Goal: Task Accomplishment & Management: Manage account settings

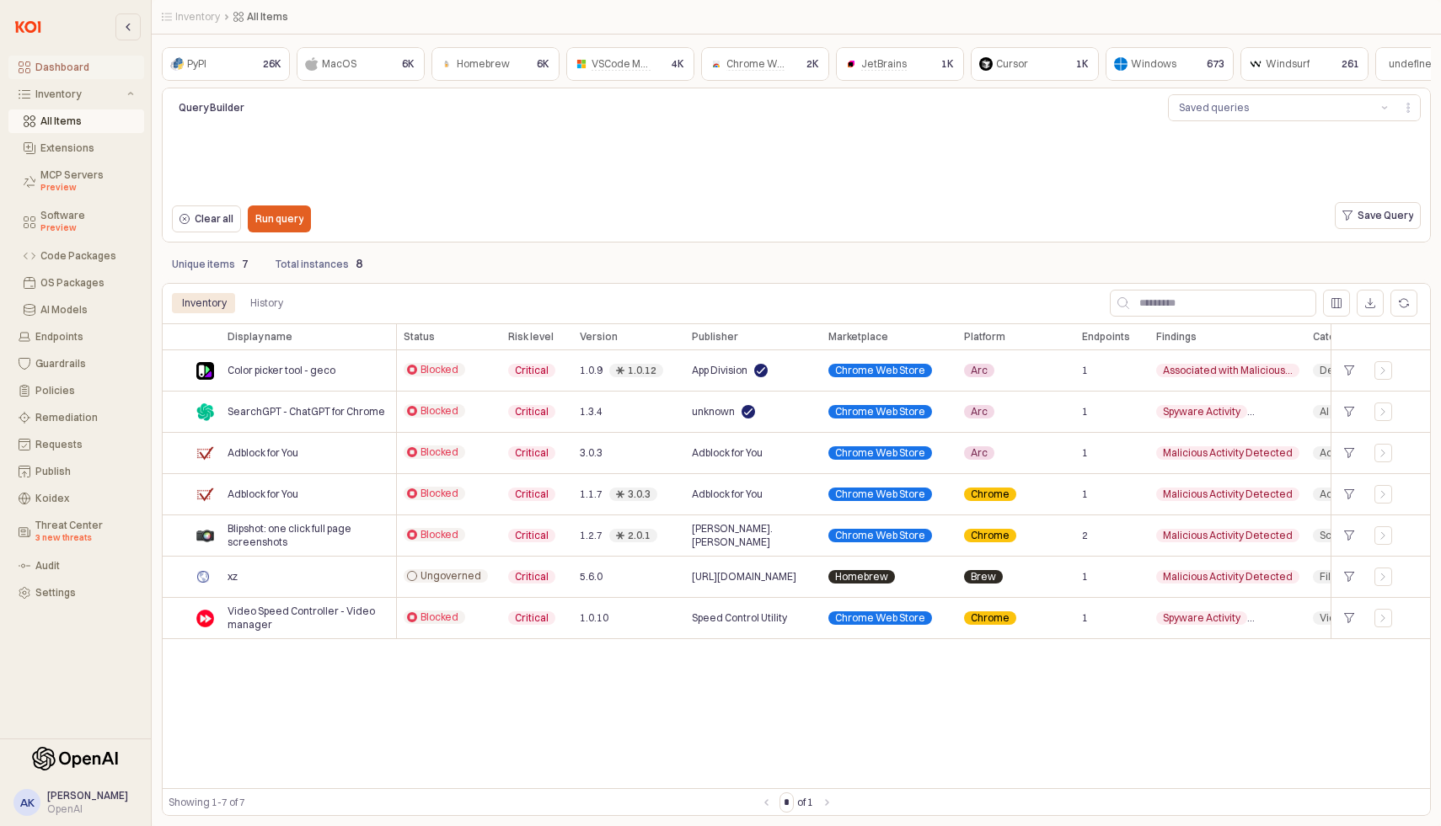
click at [75, 67] on div "Dashboard" at bounding box center [84, 67] width 99 height 12
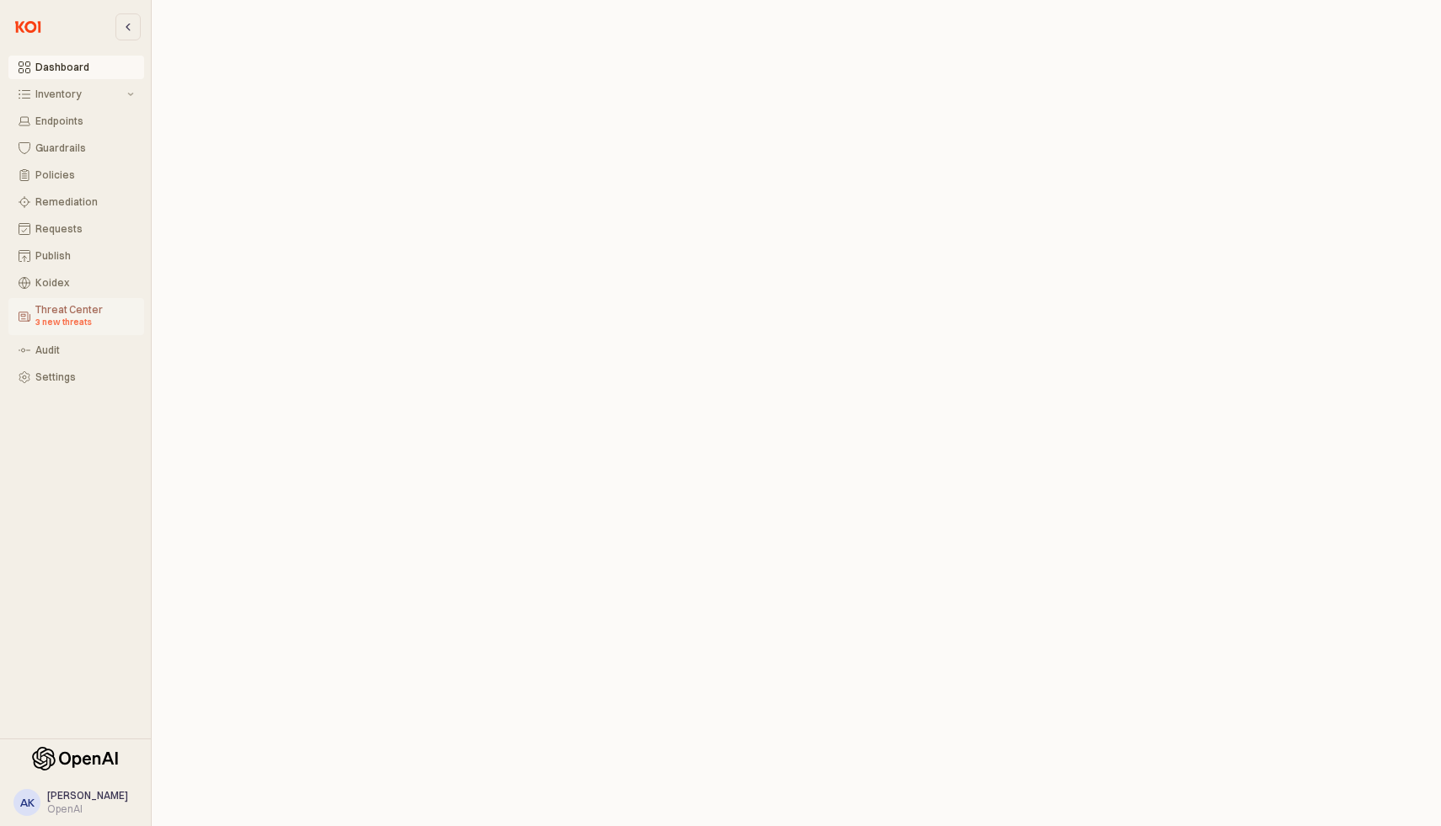
click at [51, 321] on div "3 new threats" at bounding box center [84, 322] width 99 height 13
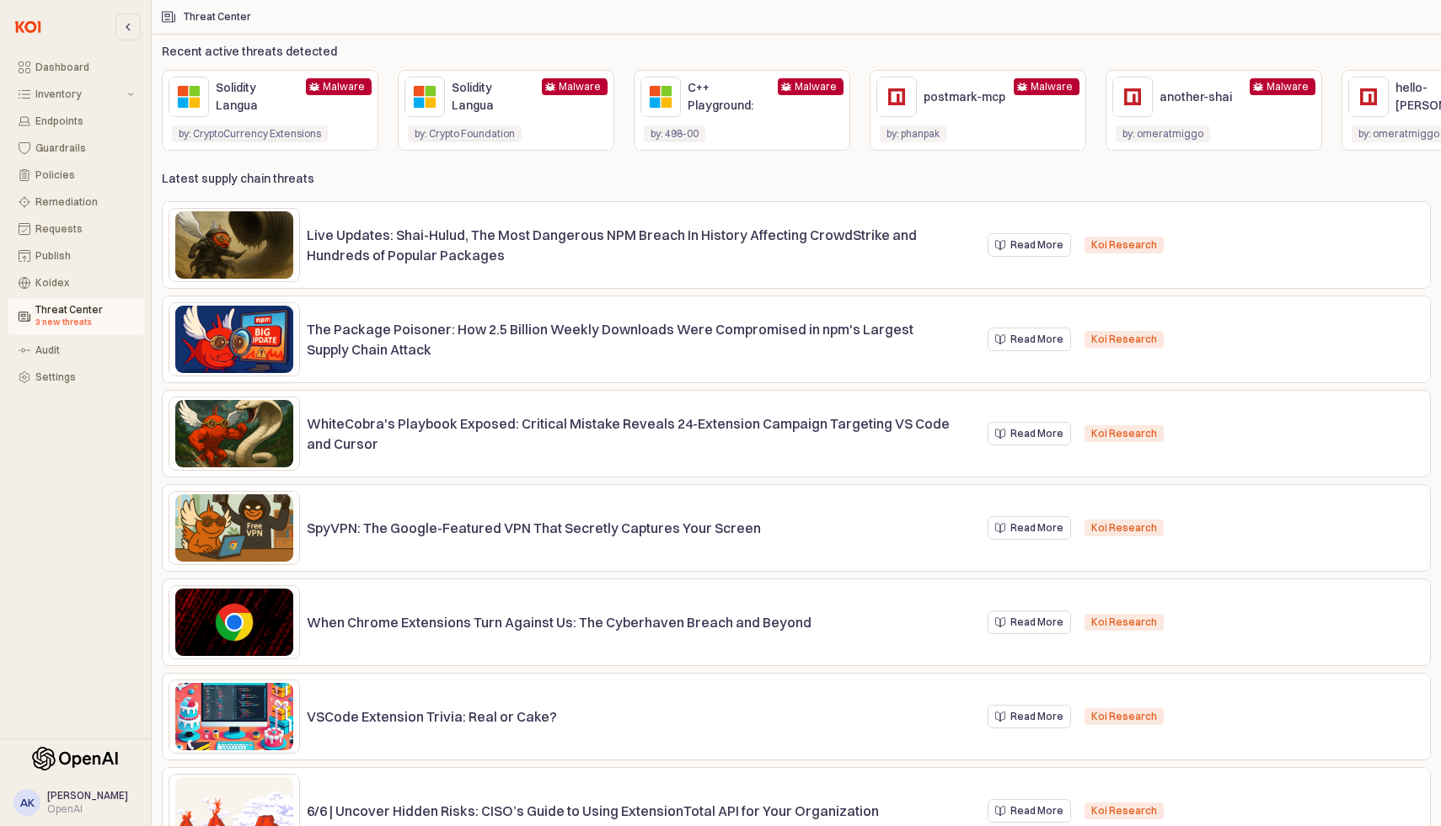
click at [778, 191] on div "Latest supply chain threats Live Updates: Shai-Hulud, The Most Dangerous NPM Br…" at bounding box center [796, 498] width 1269 height 655
click at [67, 369] on button "Settings" at bounding box center [76, 378] width 136 height 24
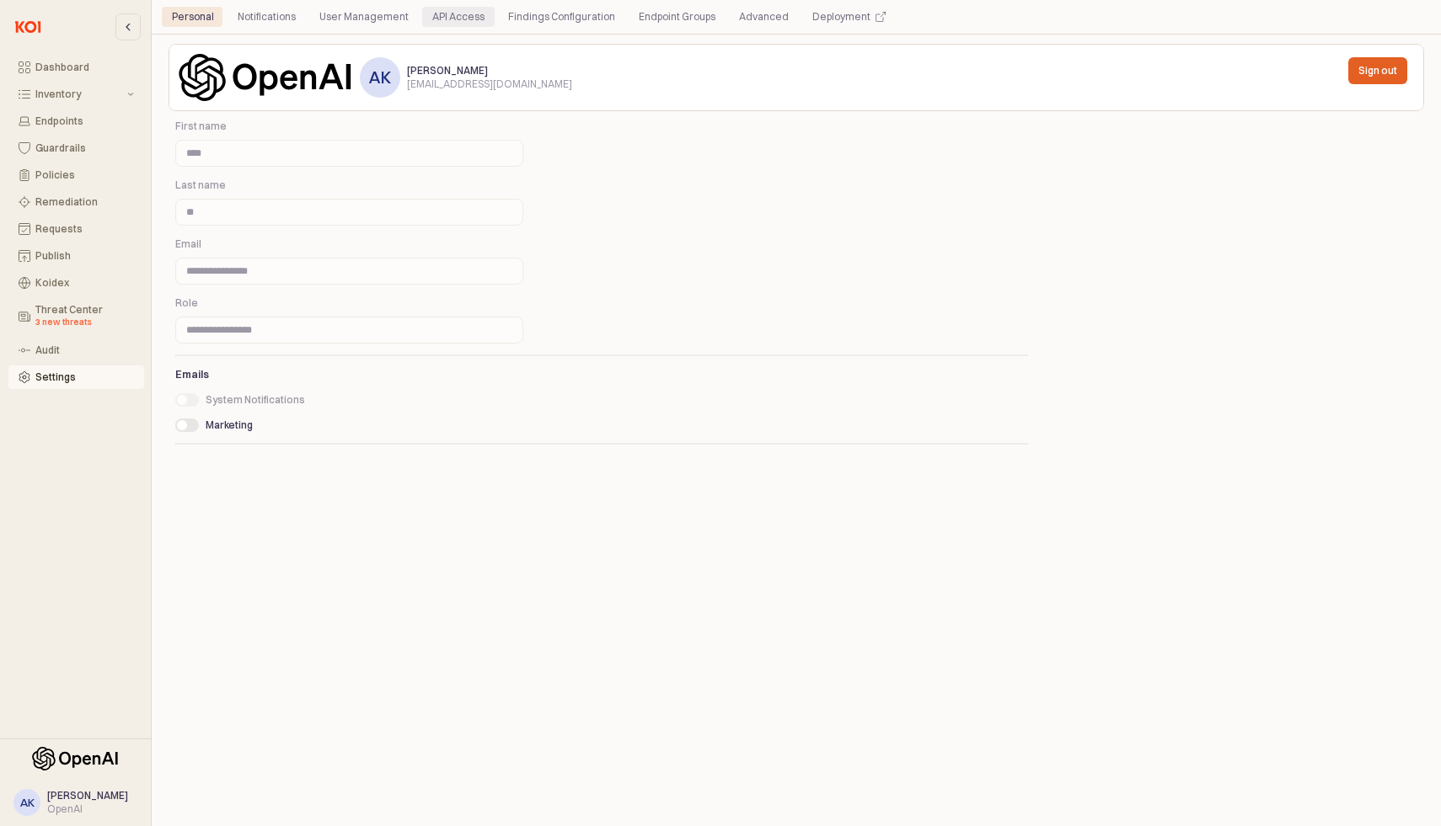
click at [472, 16] on div "API Access" at bounding box center [458, 17] width 52 height 20
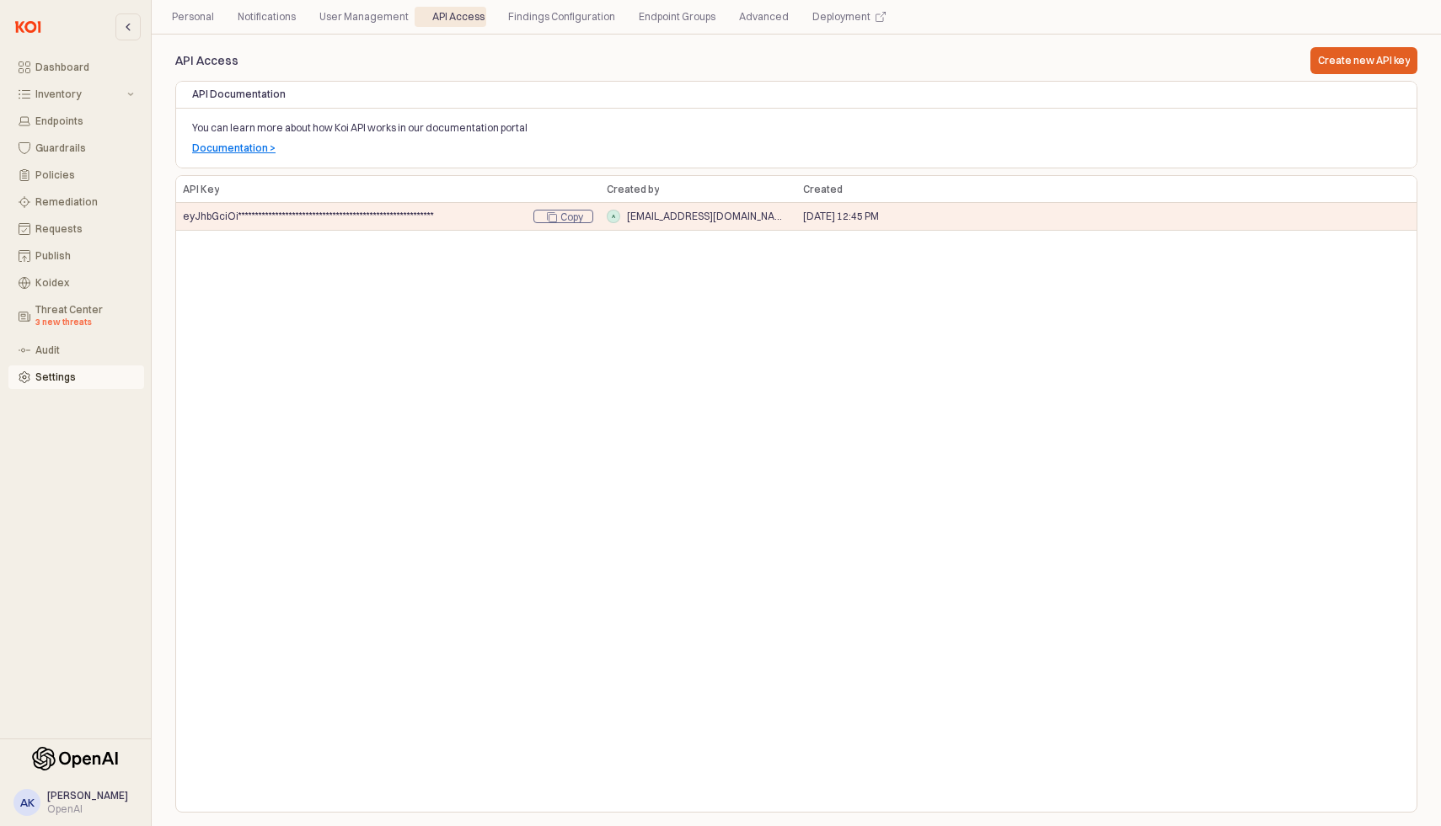
click at [76, 815] on div "OpenAI" at bounding box center [87, 809] width 81 height 13
click at [381, 20] on div "User Management" at bounding box center [363, 17] width 89 height 20
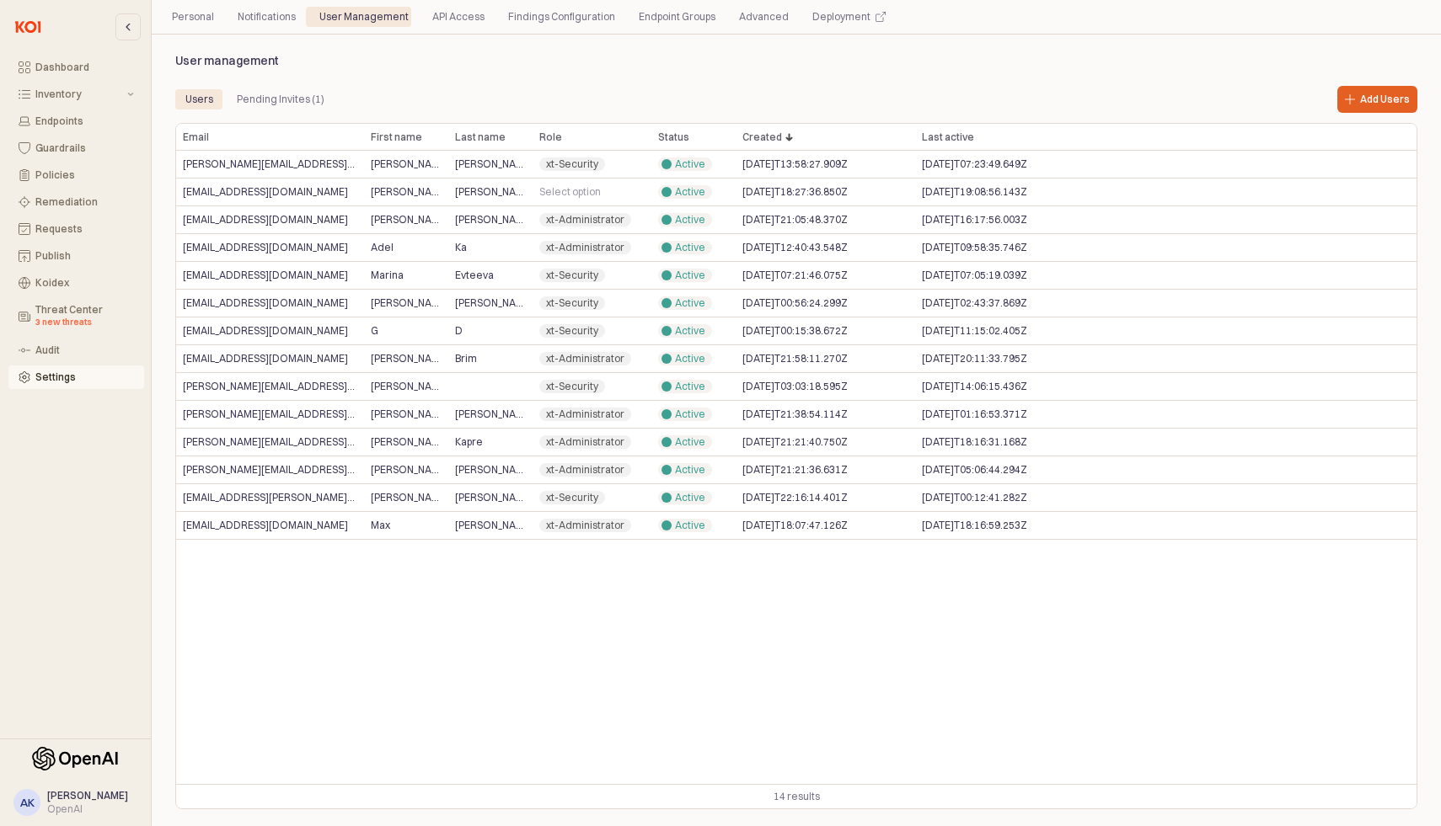
click at [639, 672] on div "Email Email First name First name Last name Last name Role Role Status Status C…" at bounding box center [796, 454] width 1240 height 660
click at [311, 104] on div "Pending Invites (1)" at bounding box center [281, 99] width 88 height 20
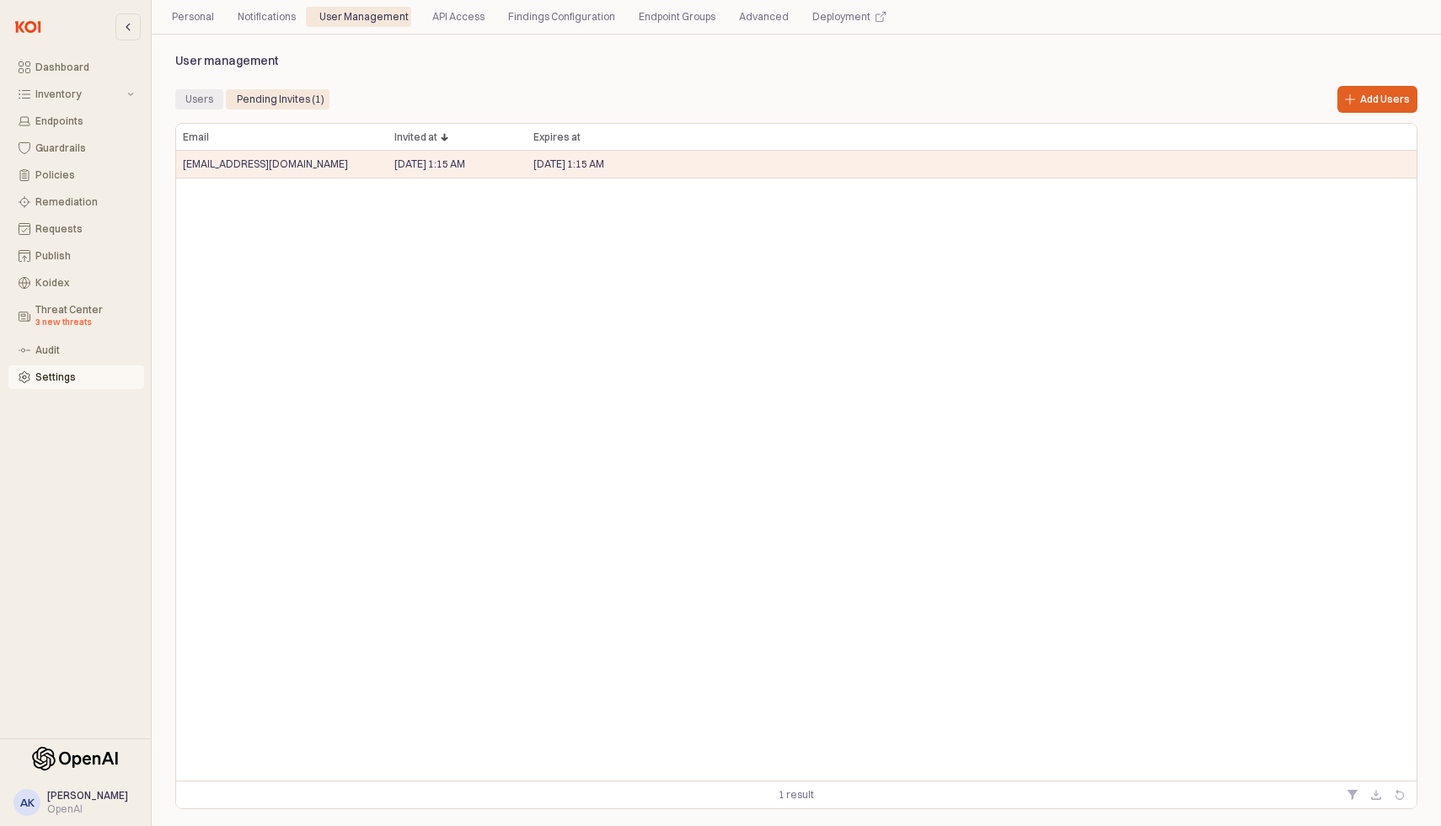
click at [194, 92] on div "Users" at bounding box center [199, 99] width 28 height 20
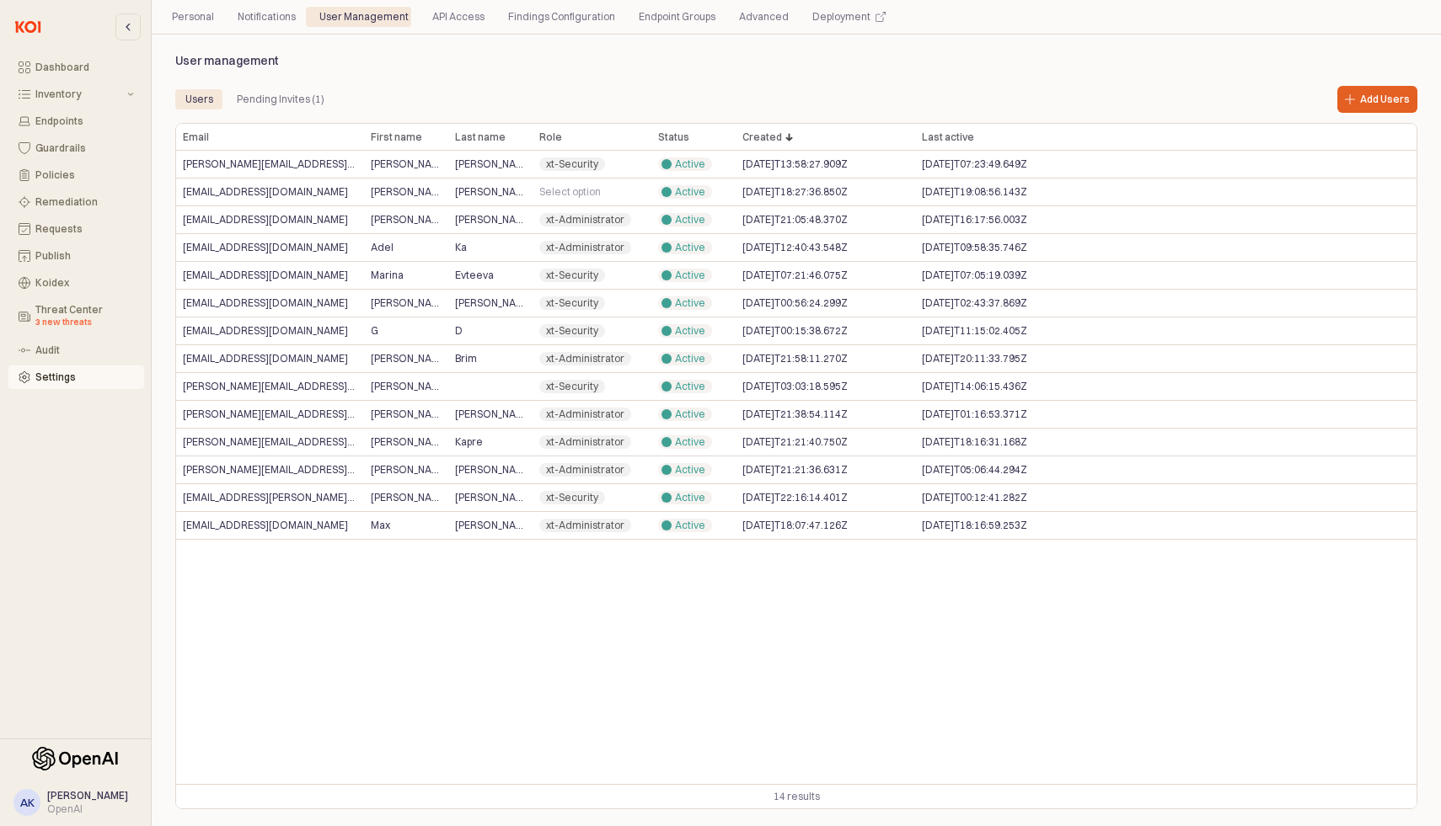
click at [757, 646] on div "Email Email First name First name Last name Last name Role Role Status Status C…" at bounding box center [796, 454] width 1240 height 660
click at [733, 67] on div "User management Users Pending Invites (1) Add Users Email Email First name Firs…" at bounding box center [795, 430] width 1255 height 772
click at [472, 25] on div "API Access" at bounding box center [458, 17] width 52 height 20
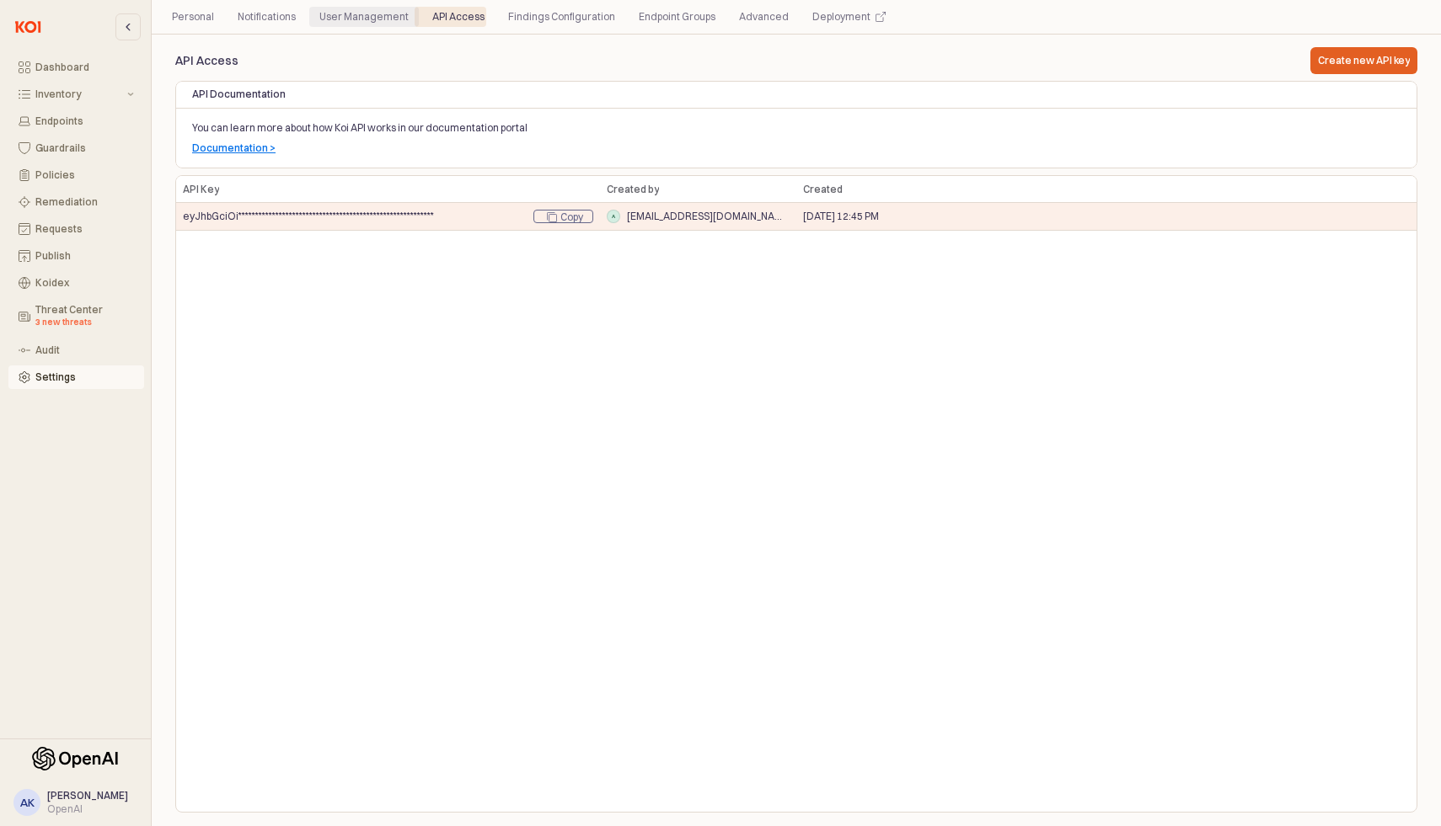
click at [361, 10] on div "User Management" at bounding box center [363, 17] width 89 height 20
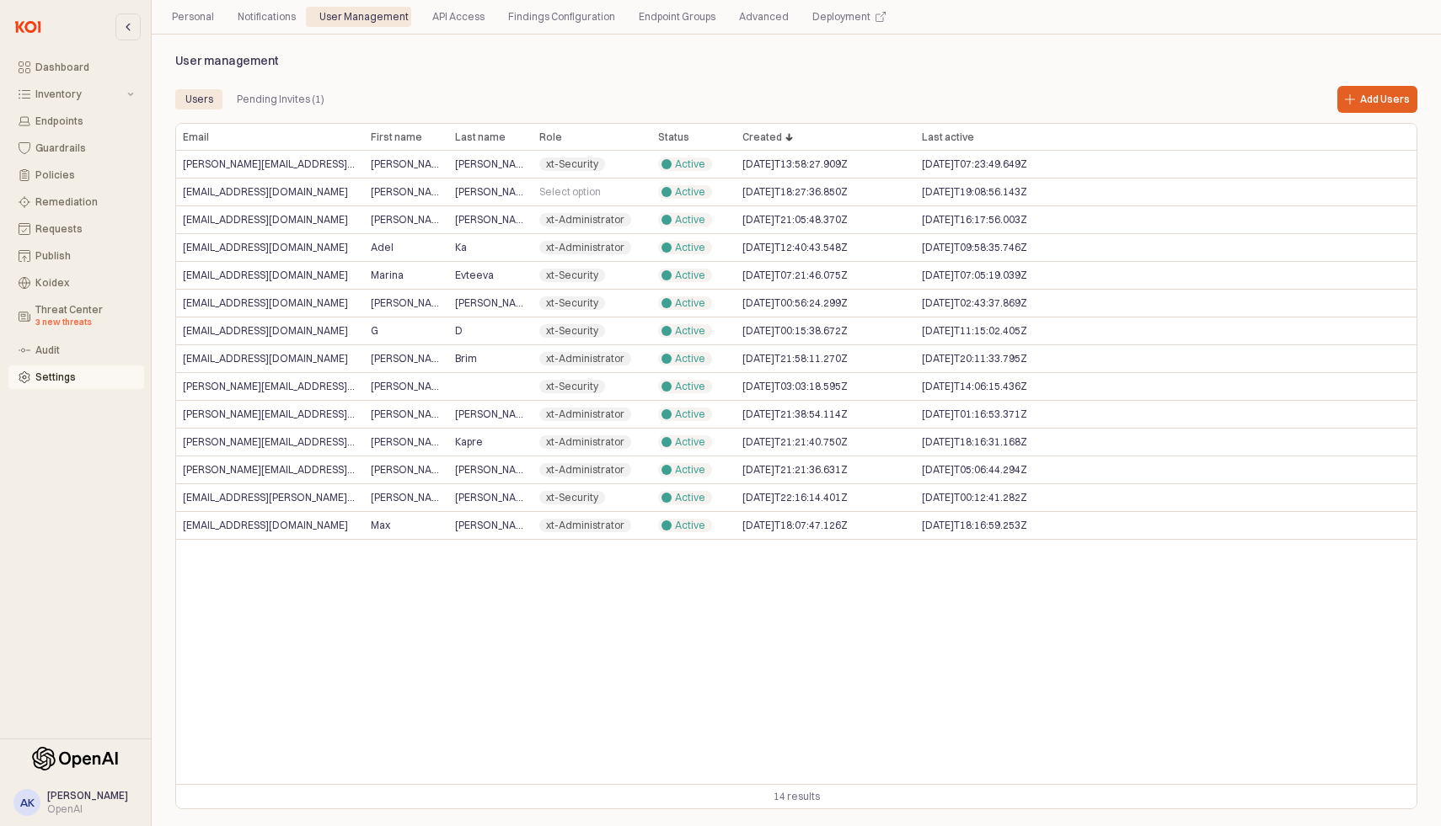
click at [388, 67] on div "User management Users Pending Invites (1) Add Users Email Email First name Firs…" at bounding box center [795, 430] width 1255 height 772
click at [407, 64] on div "User management Users Pending Invites (1) Add Users Email Email First name Firs…" at bounding box center [795, 430] width 1255 height 772
click at [474, 158] on span "[PERSON_NAME]" at bounding box center [490, 164] width 71 height 13
click at [466, 18] on div "API Access" at bounding box center [458, 17] width 52 height 20
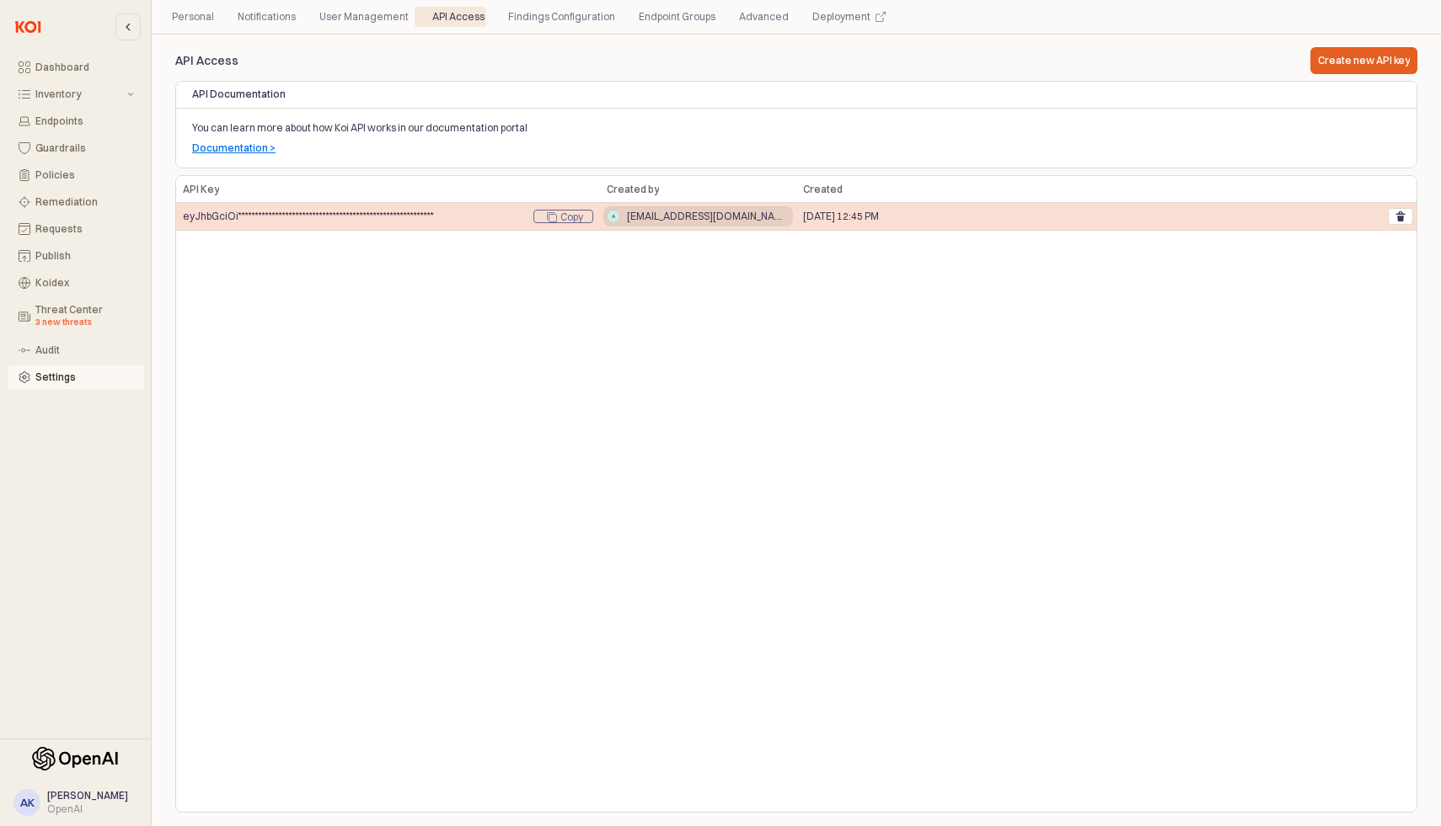
click at [614, 218] on span "a" at bounding box center [613, 217] width 12 height 12
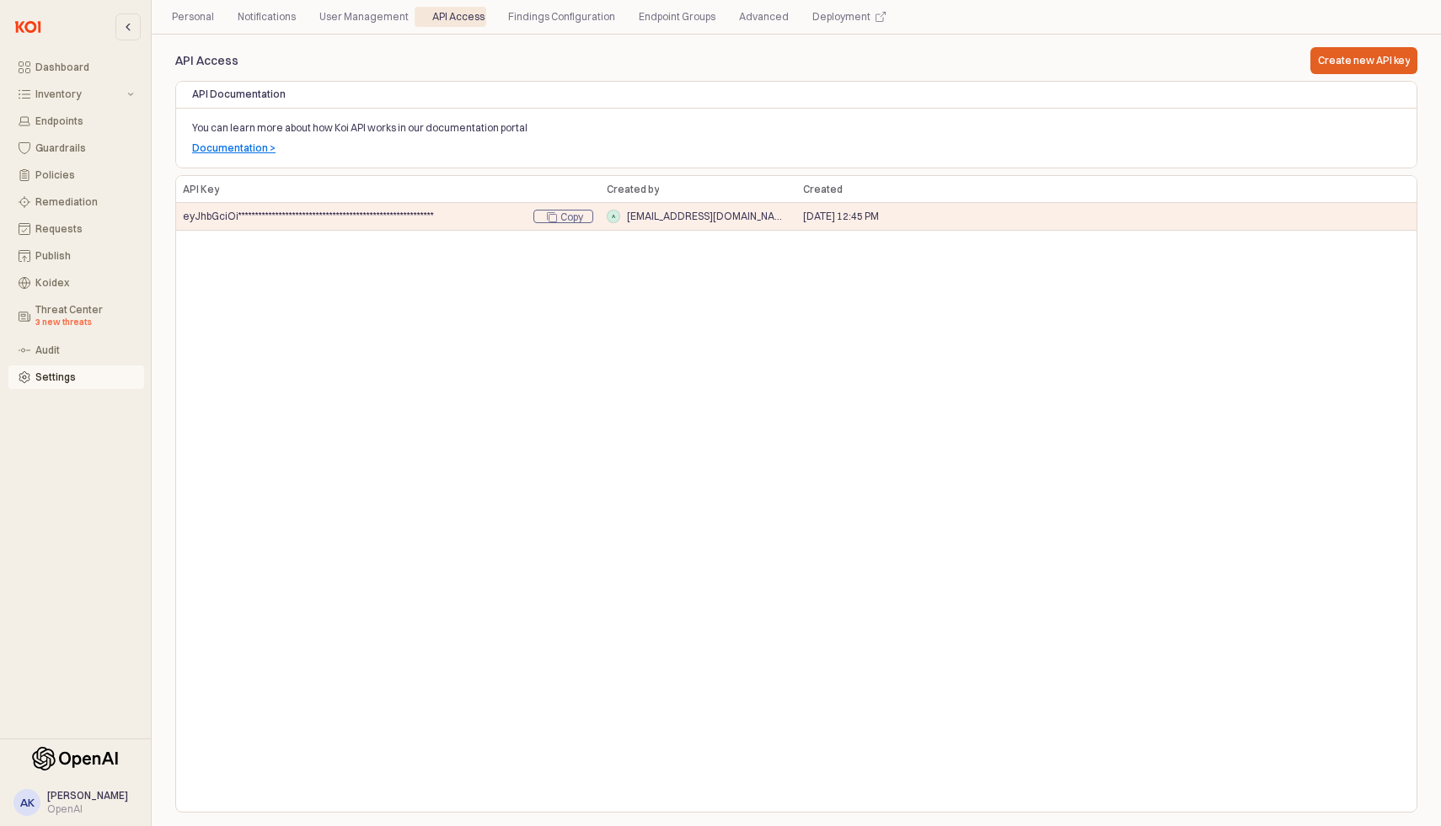
click at [738, 425] on div "**********" at bounding box center [796, 494] width 1240 height 636
click at [319, 133] on p "You can learn more about how Koi API works in our documentation portal" at bounding box center [745, 127] width 1106 height 15
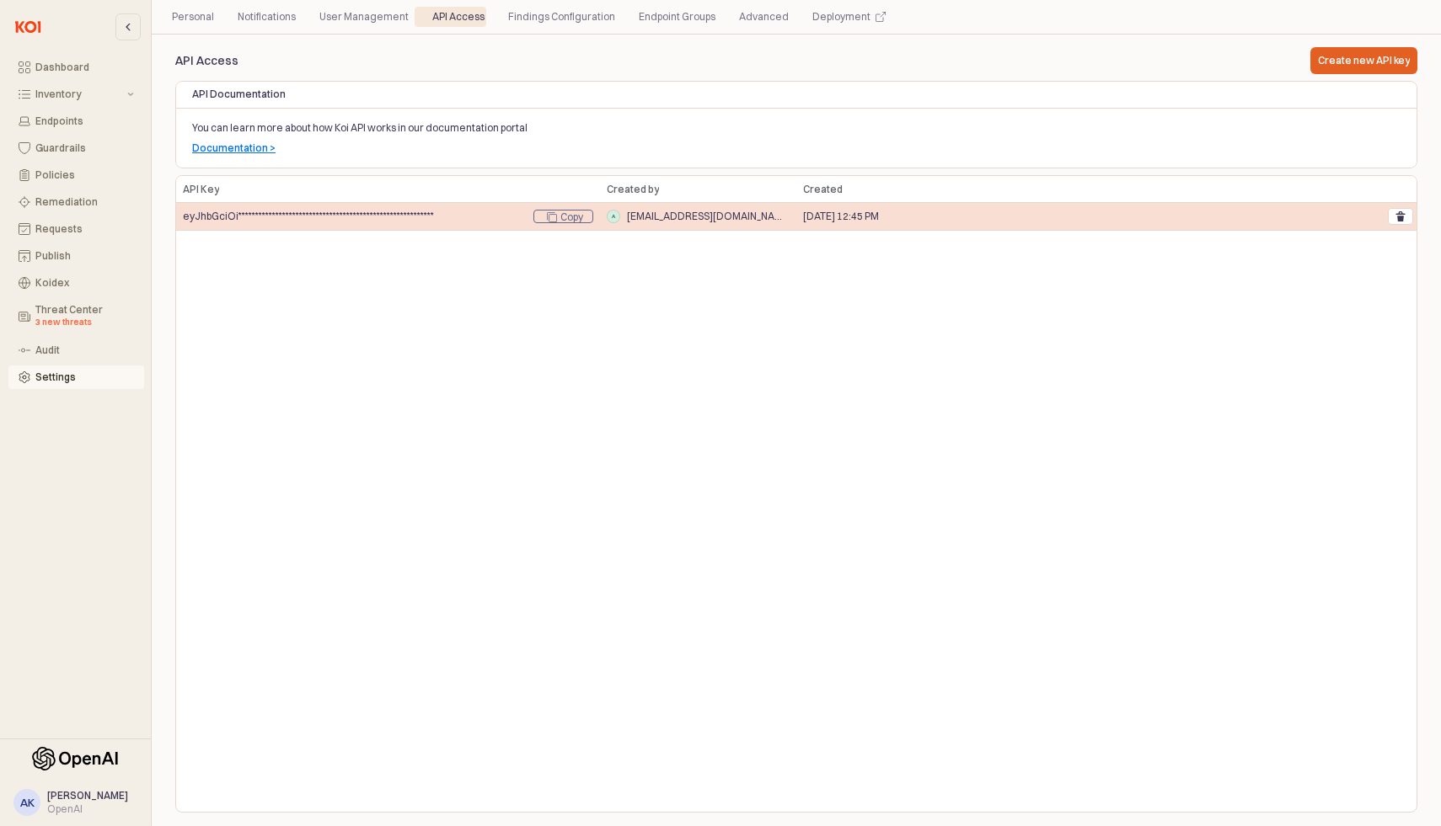
click at [239, 216] on span "**********" at bounding box center [308, 216] width 251 height 13
click at [1402, 217] on icon "Remove" at bounding box center [1400, 219] width 7 height 6
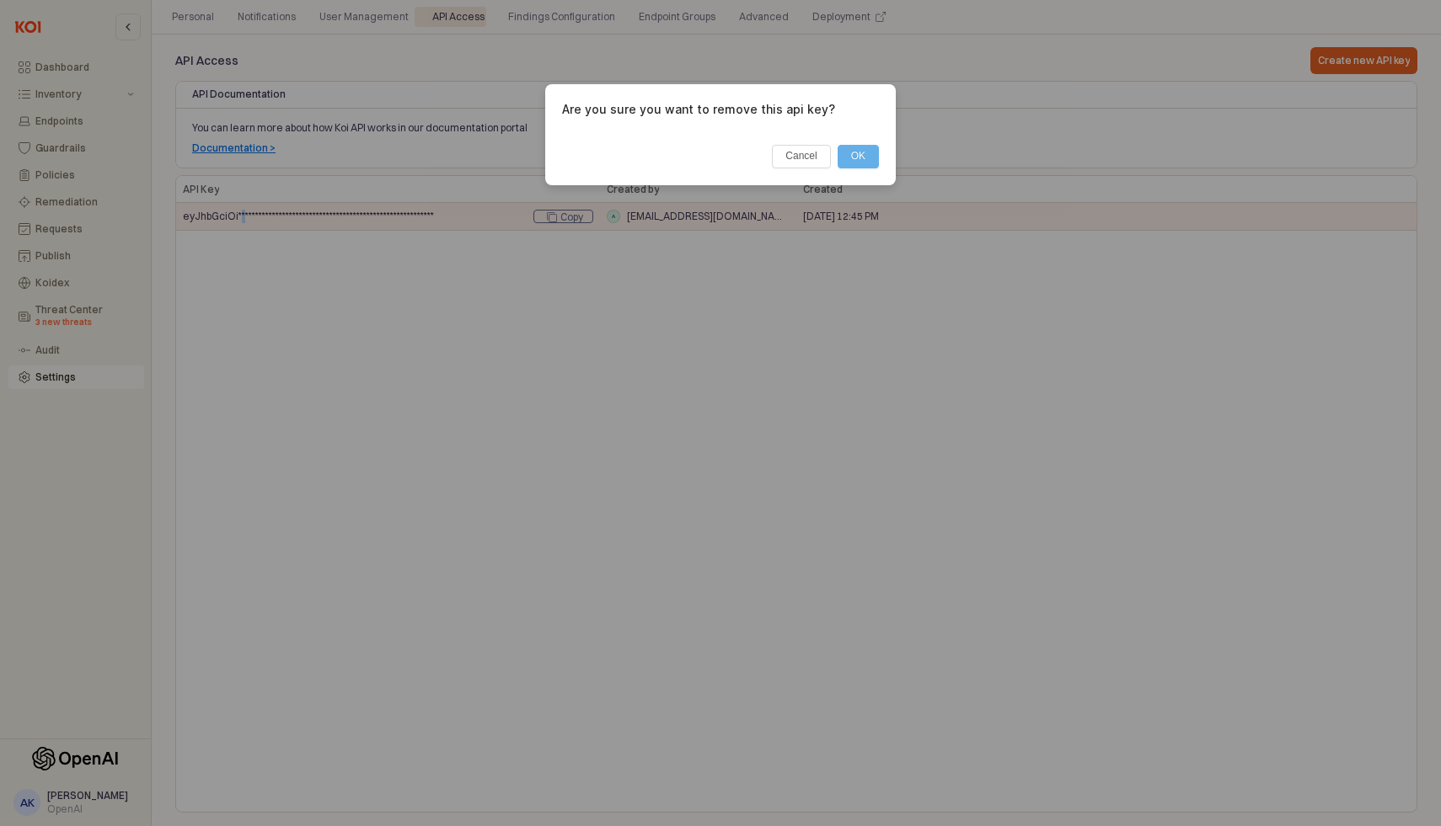
click at [863, 147] on button "OK" at bounding box center [857, 157] width 41 height 24
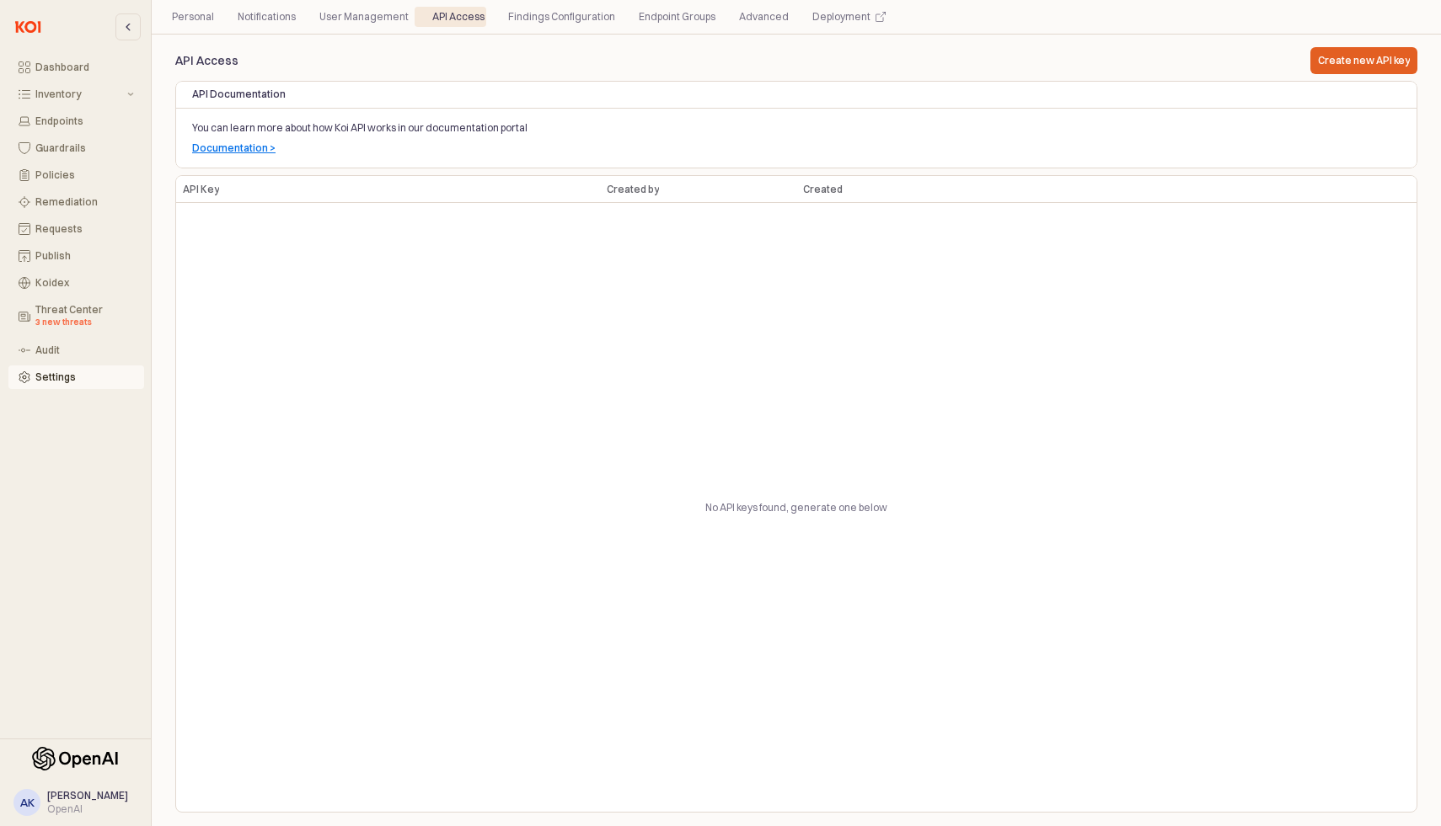
click at [357, 208] on div "No API keys found, generate one below" at bounding box center [796, 507] width 1240 height 609
click at [434, 19] on div "API Access" at bounding box center [458, 17] width 52 height 20
click at [358, 13] on div "User Management" at bounding box center [363, 17] width 89 height 20
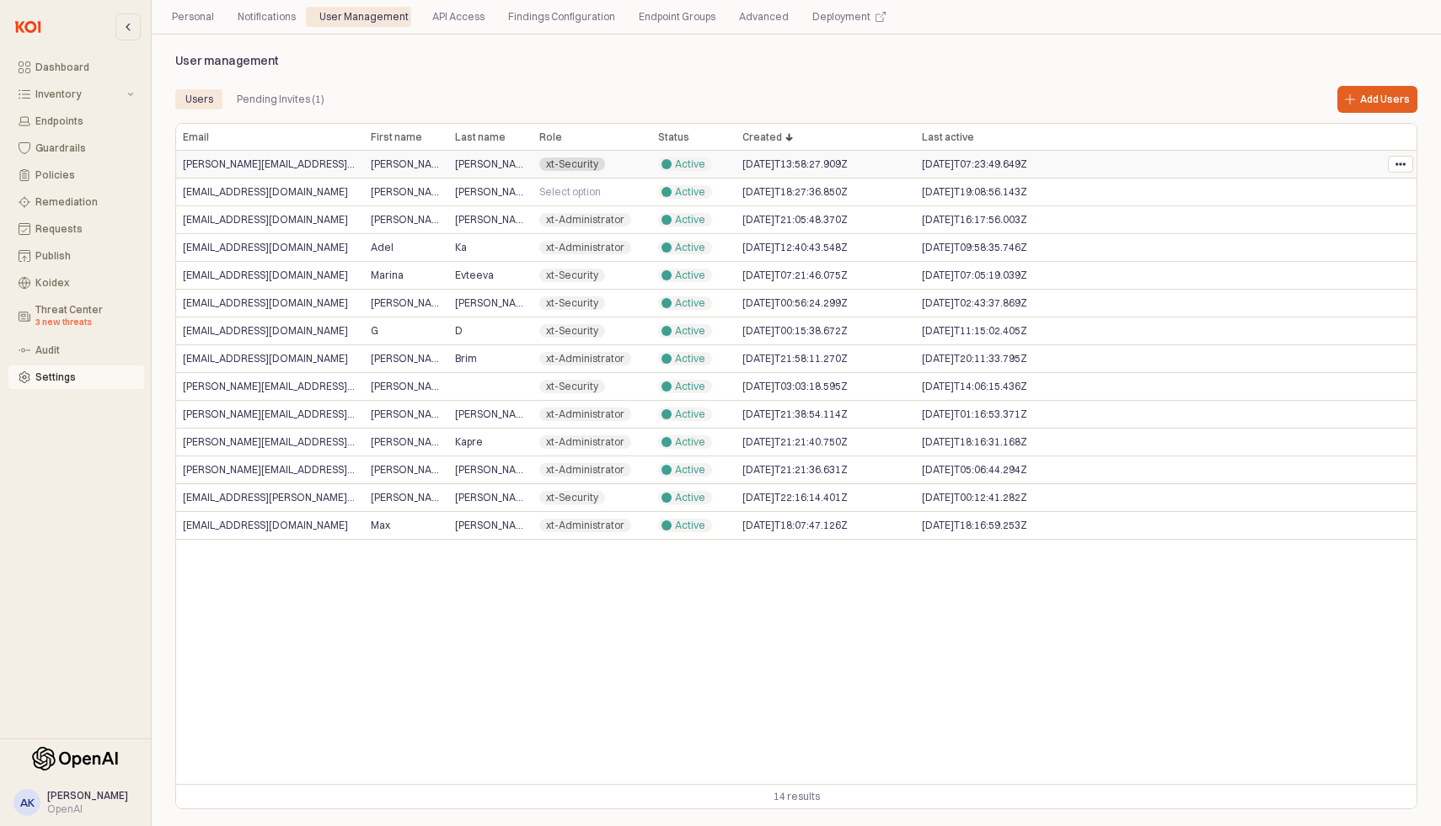
click at [589, 165] on div "xt-Security" at bounding box center [572, 164] width 66 height 13
click at [715, 102] on div "Users Pending Invites (1)" at bounding box center [691, 99] width 1033 height 20
click at [423, 29] on div "Personal Notifications User Management API Access Findings Configuration Endpoi…" at bounding box center [796, 16] width 1269 height 27
click at [452, 25] on div "API Access" at bounding box center [458, 17] width 52 height 20
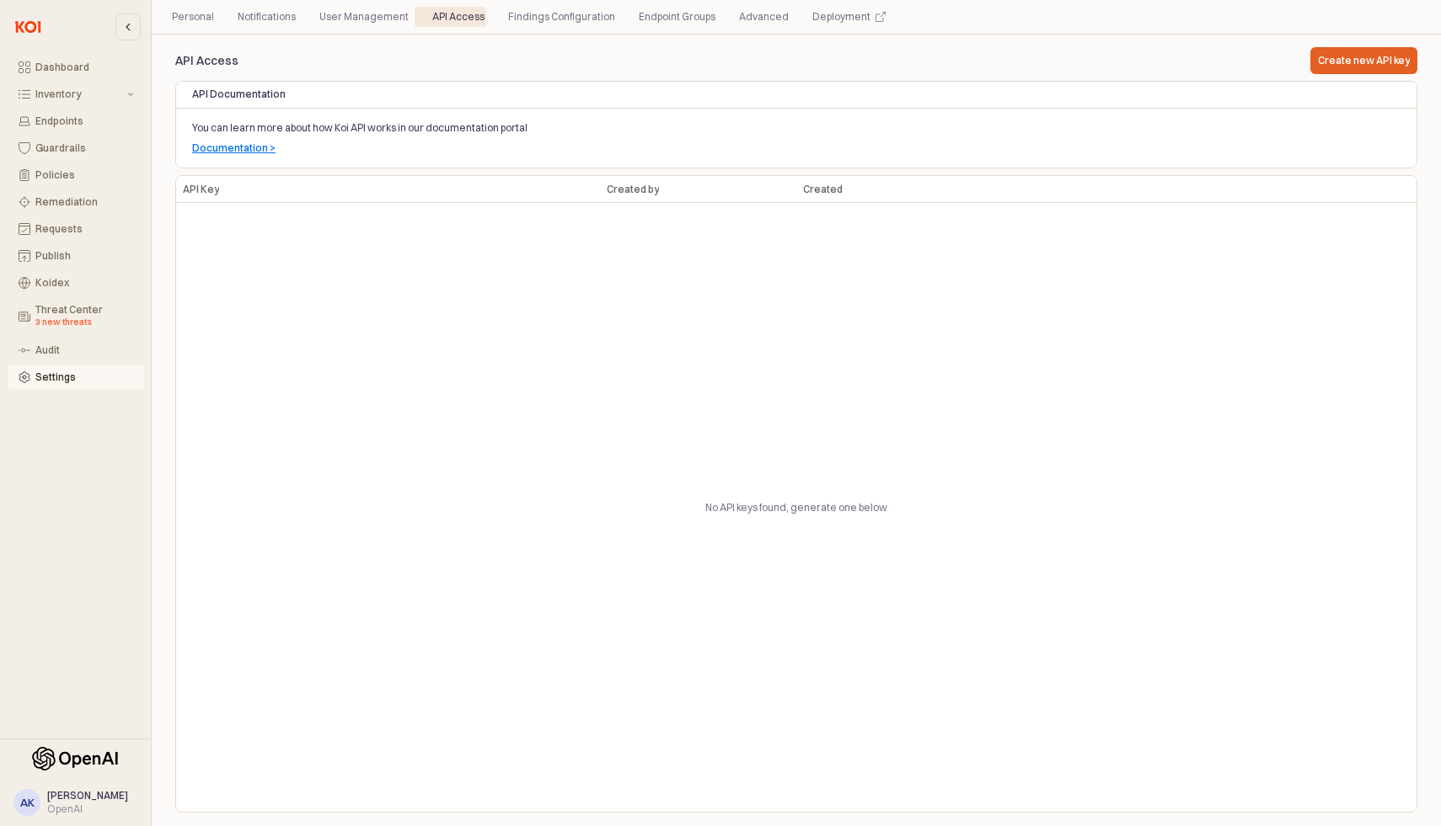
click at [1387, 45] on div "Create new API key" at bounding box center [1363, 61] width 120 height 34
click at [1378, 62] on p "Create new API key" at bounding box center [1364, 60] width 92 height 13
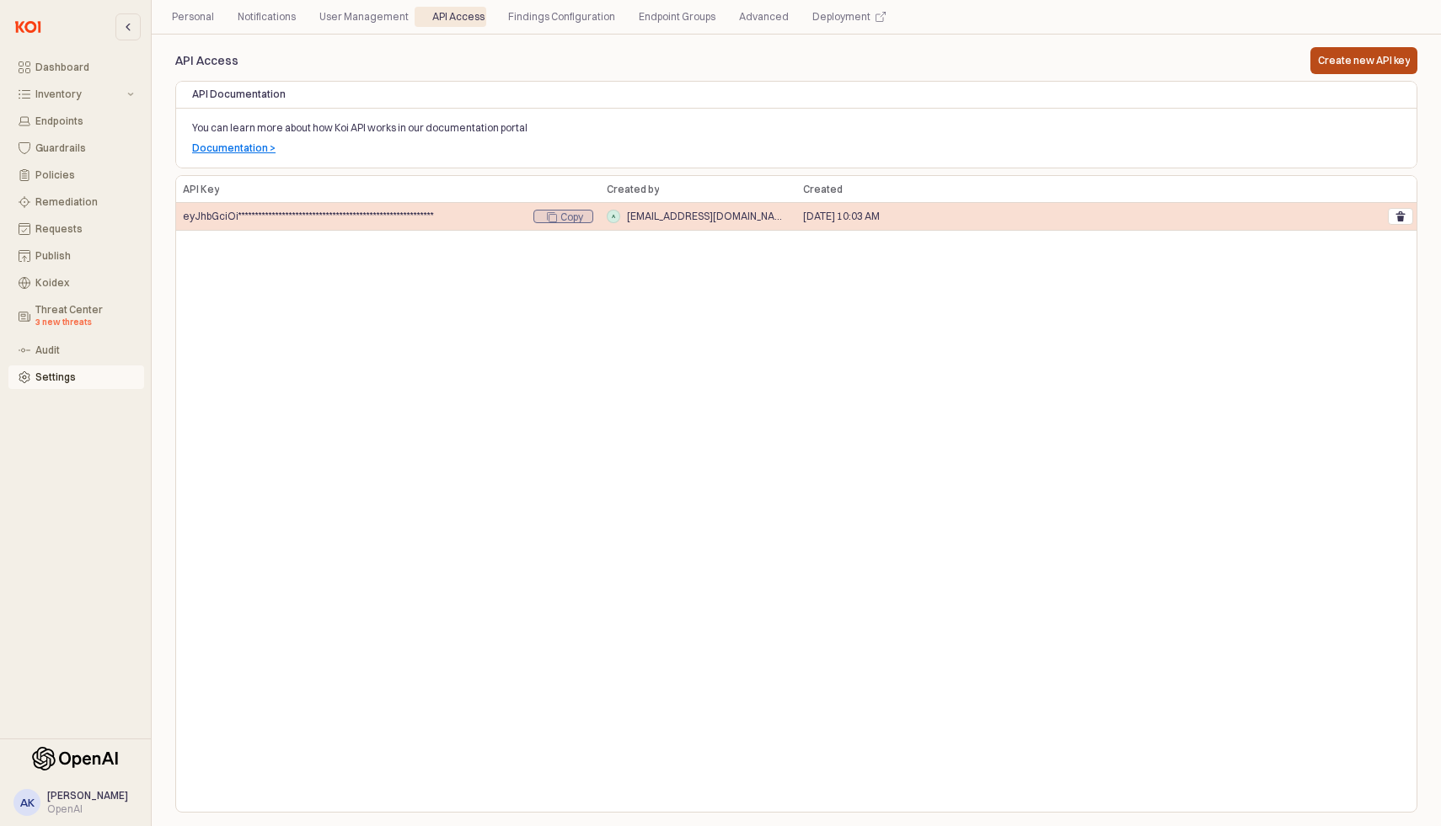
click at [547, 220] on icon "App Body" at bounding box center [552, 217] width 10 height 10
